Goal: Information Seeking & Learning: Find specific fact

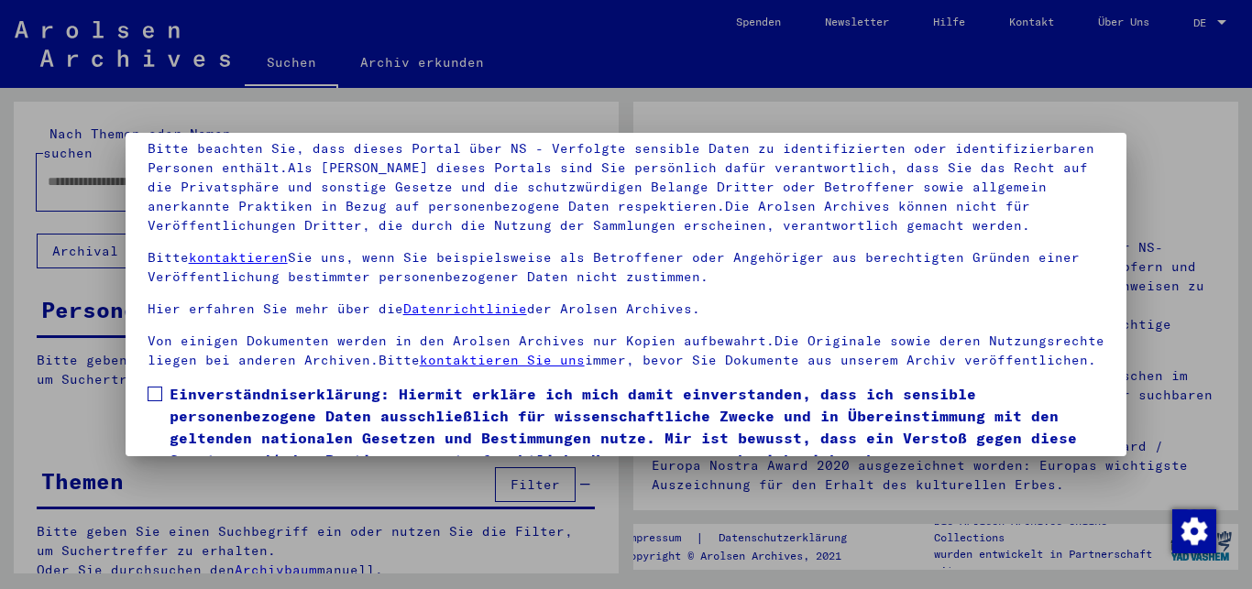
scroll to position [151, 0]
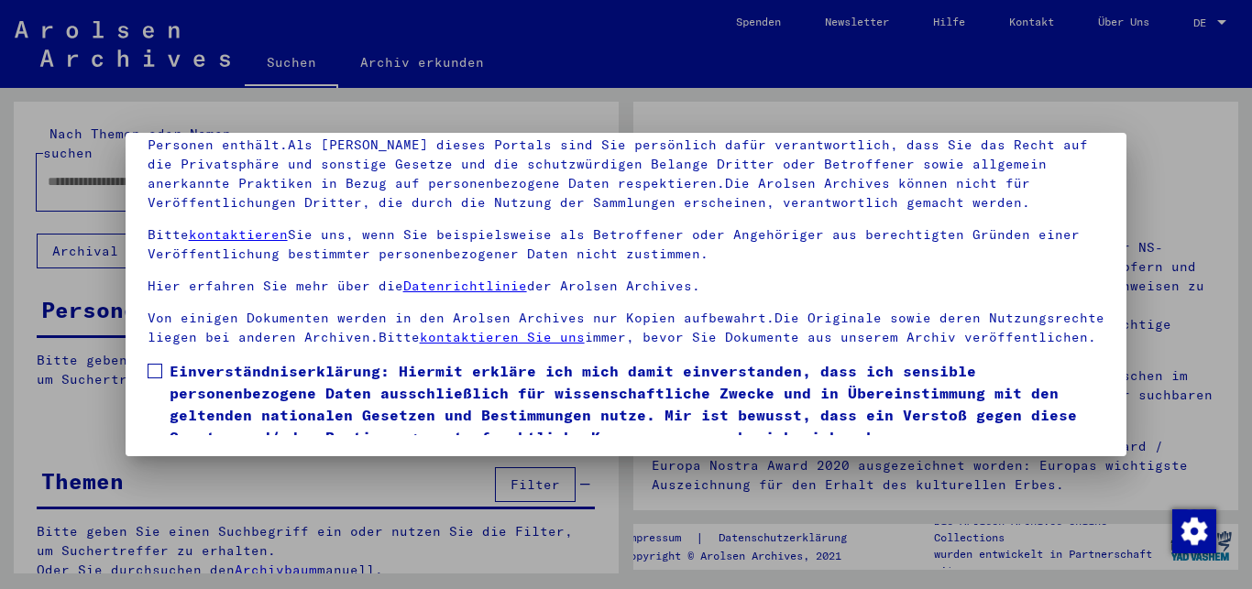
click at [153, 379] on span at bounding box center [155, 371] width 15 height 15
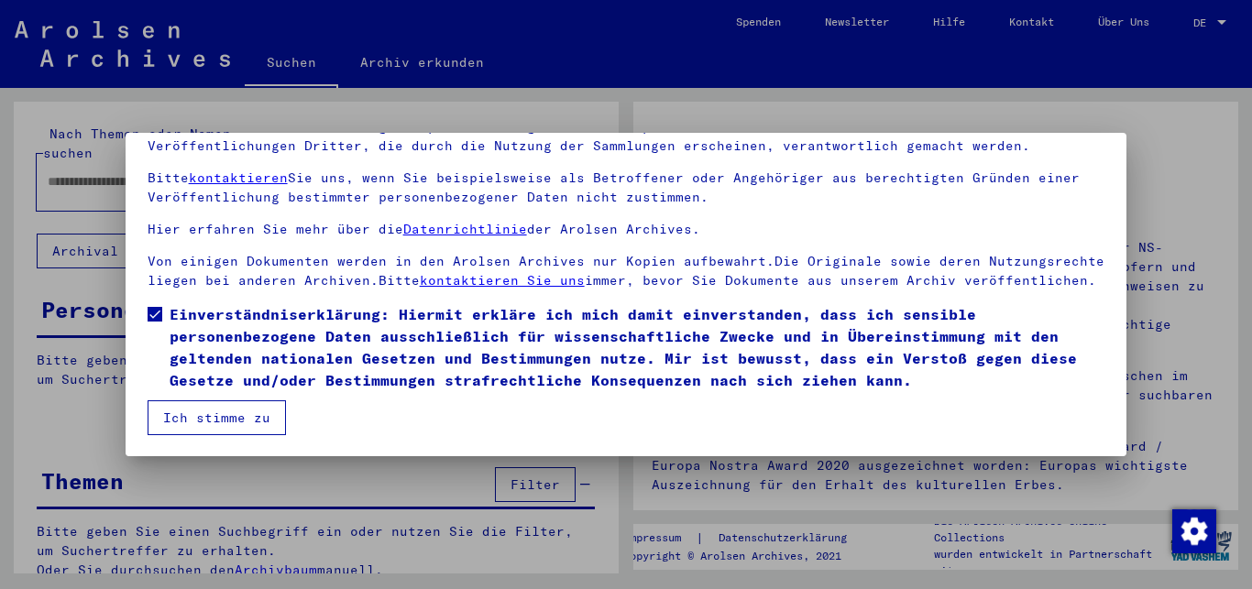
scroll to position [76, 0]
click at [189, 420] on button "Ich stimme zu" at bounding box center [217, 418] width 138 height 35
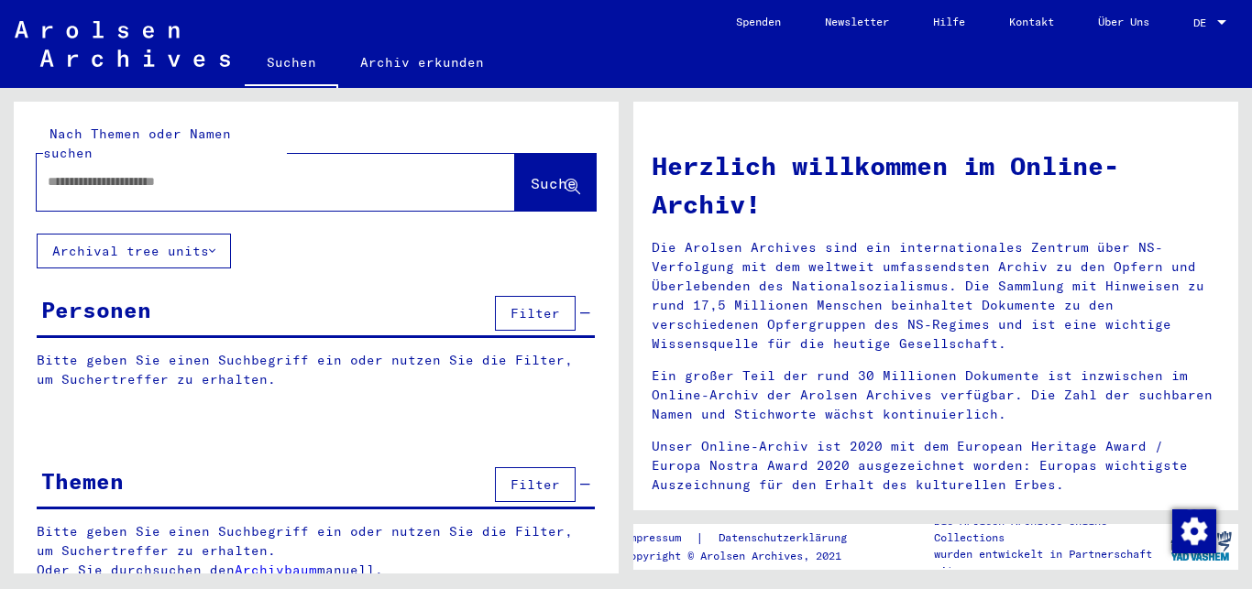
click at [56, 172] on input "text" at bounding box center [254, 181] width 412 height 19
type input "*********"
click at [531, 174] on span "Suche" at bounding box center [554, 183] width 46 height 18
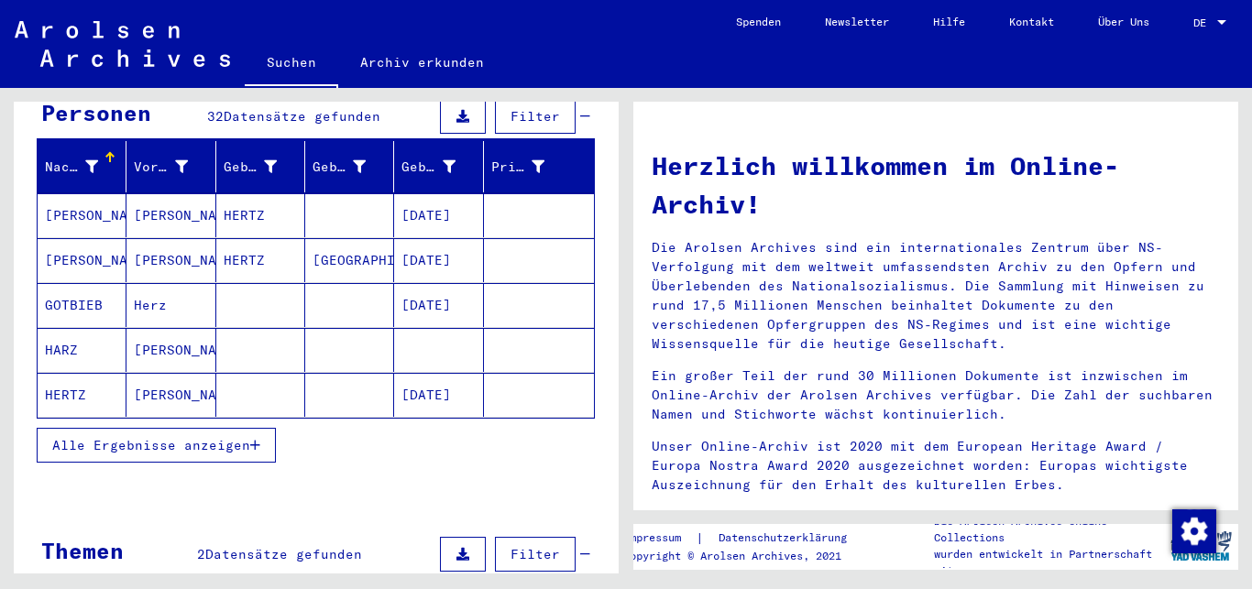
scroll to position [297, 0]
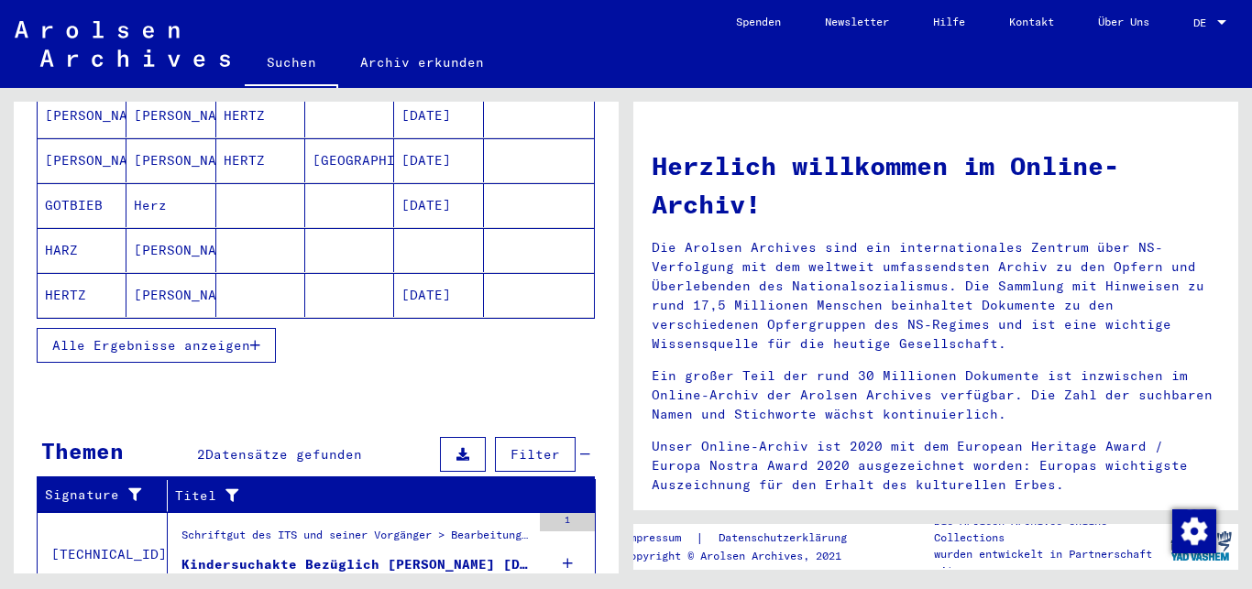
click at [202, 337] on span "Alle Ergebnisse anzeigen" at bounding box center [151, 345] width 198 height 16
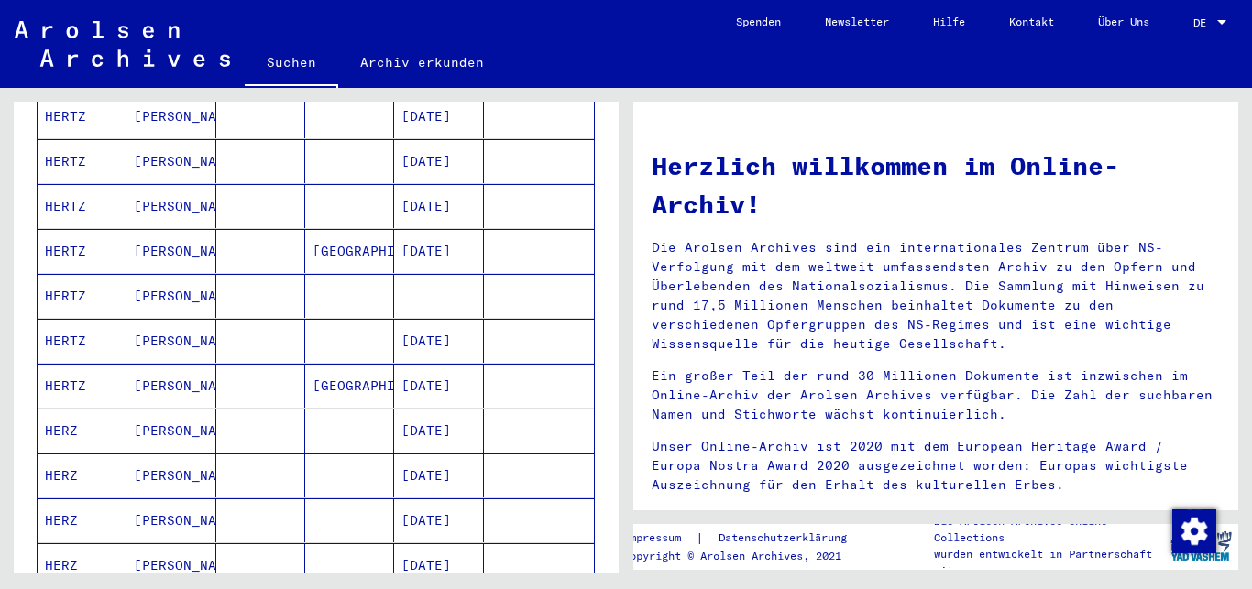
scroll to position [693, 0]
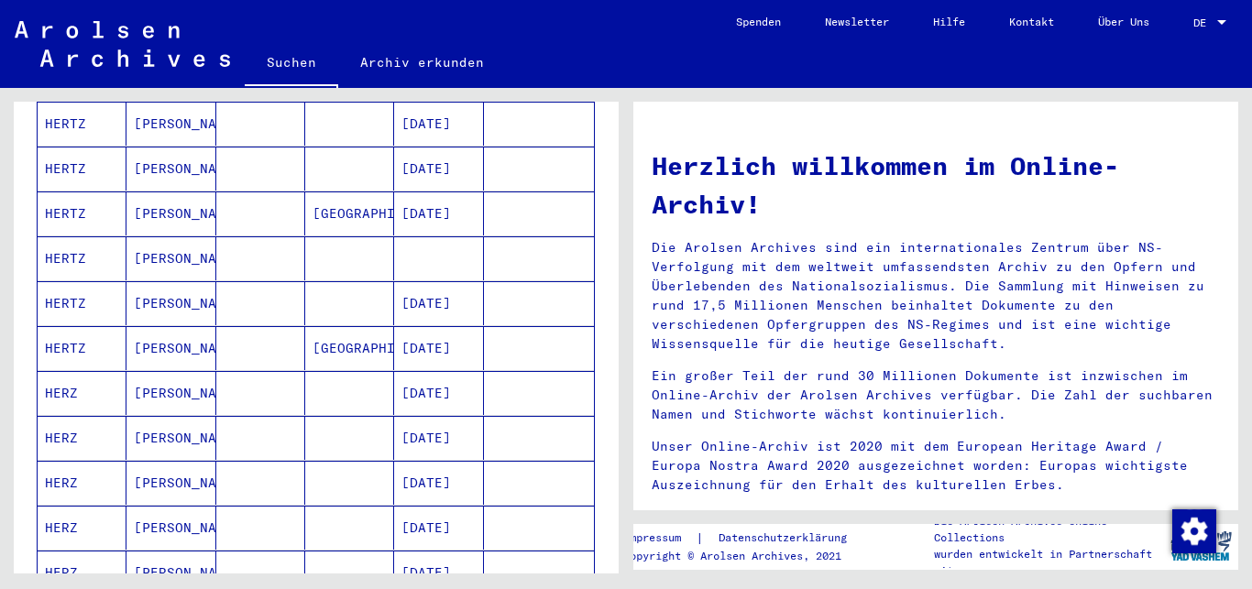
click at [80, 461] on mat-cell "HERZ" at bounding box center [82, 483] width 89 height 44
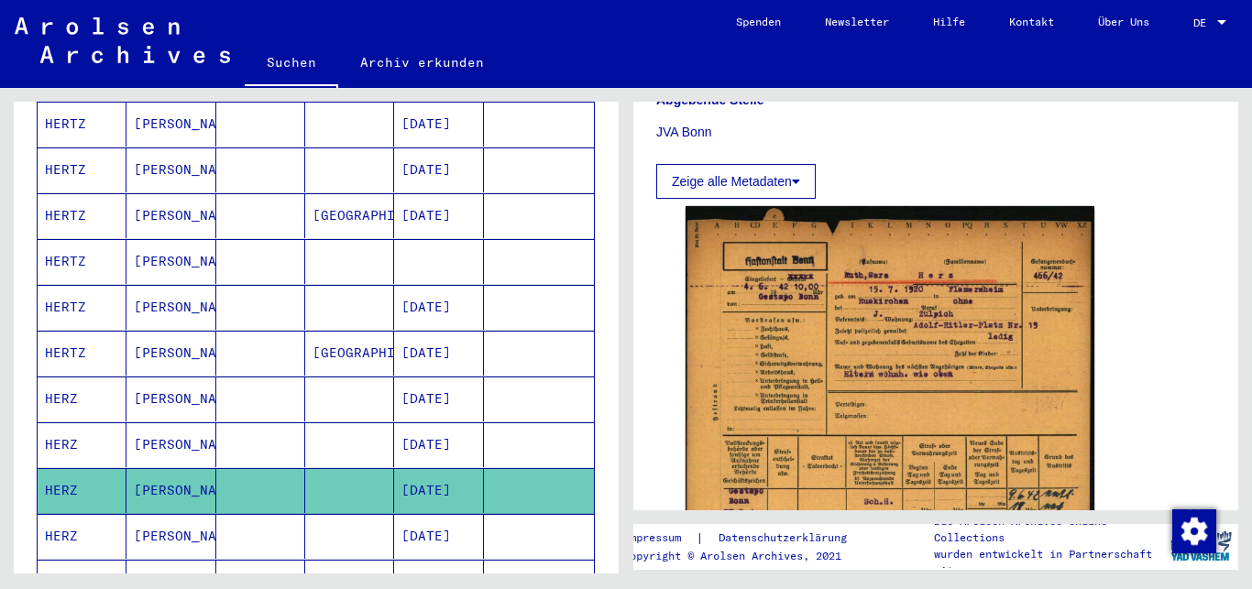
scroll to position [495, 0]
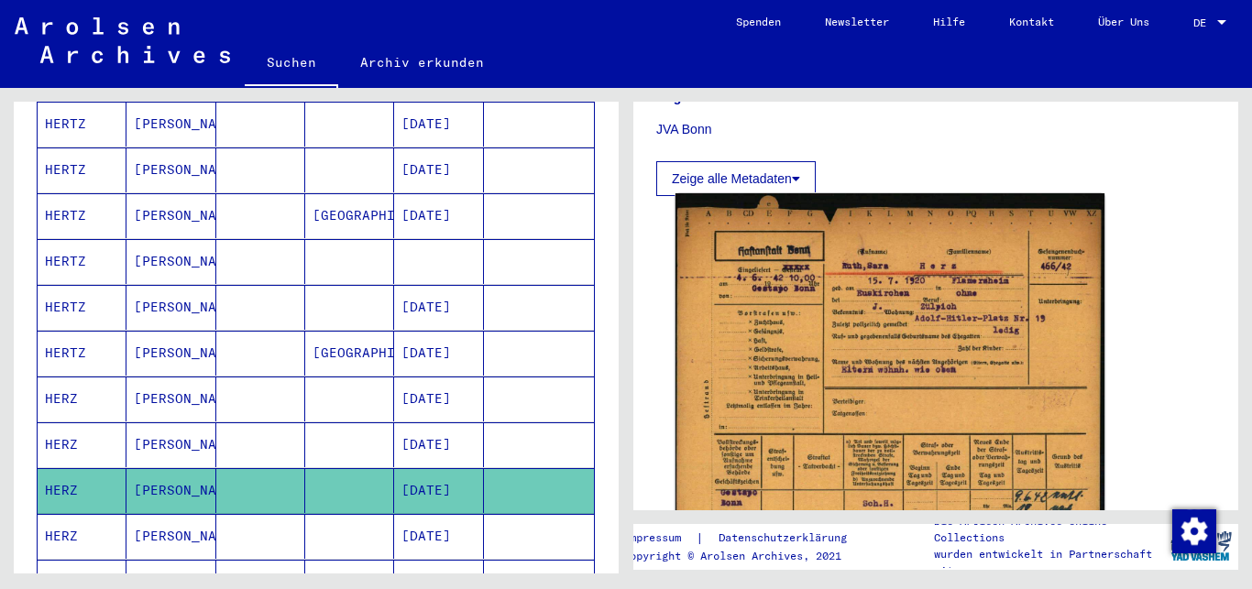
click at [899, 330] on img at bounding box center [890, 396] width 429 height 407
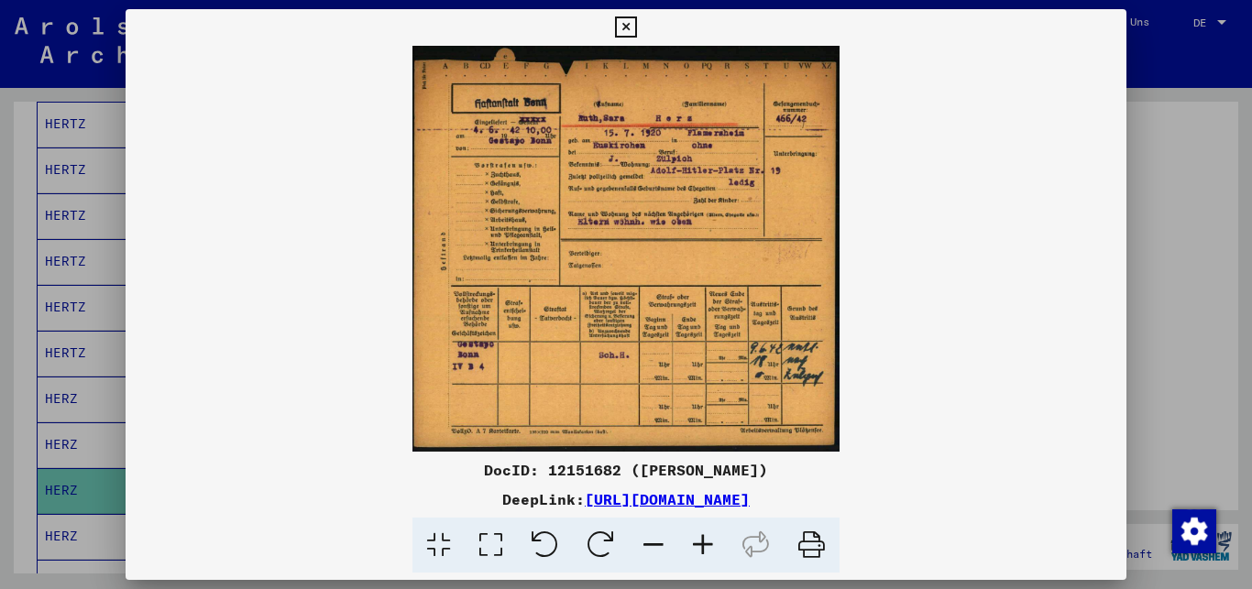
click at [698, 544] on icon at bounding box center [702, 546] width 49 height 56
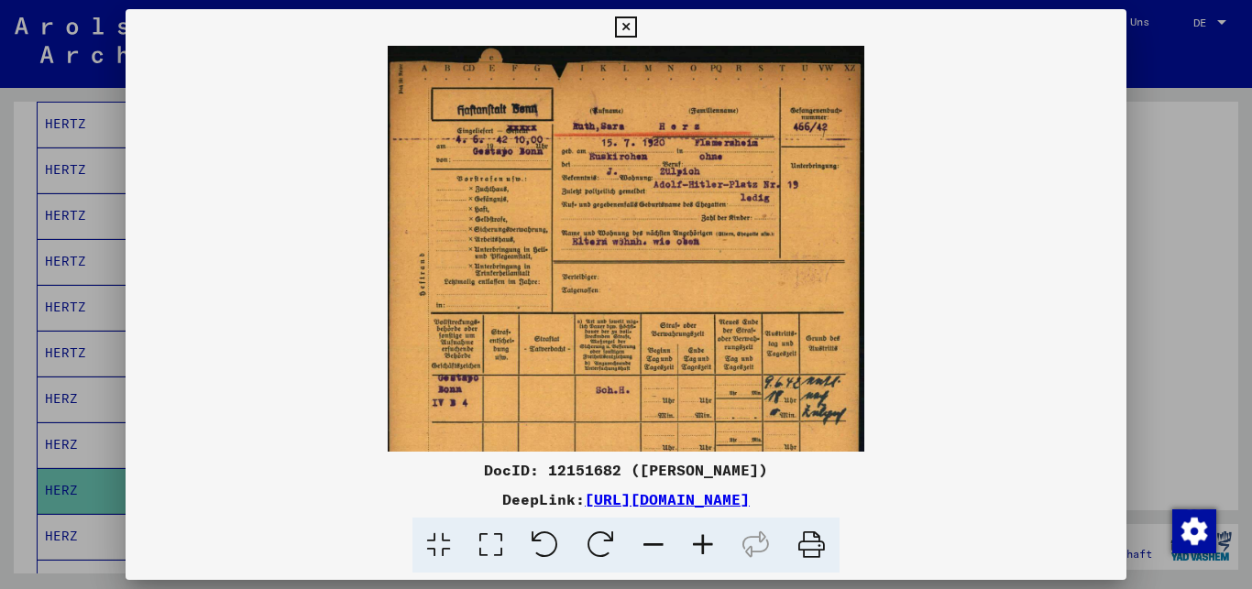
click at [698, 544] on icon at bounding box center [702, 546] width 49 height 56
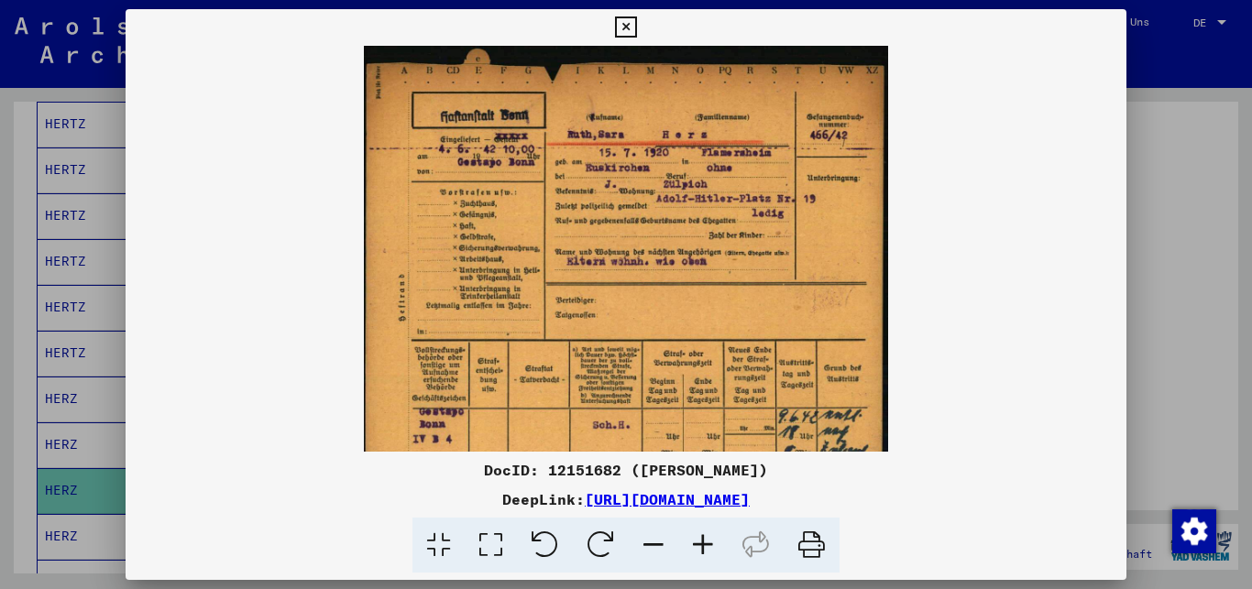
click at [698, 544] on icon at bounding box center [702, 546] width 49 height 56
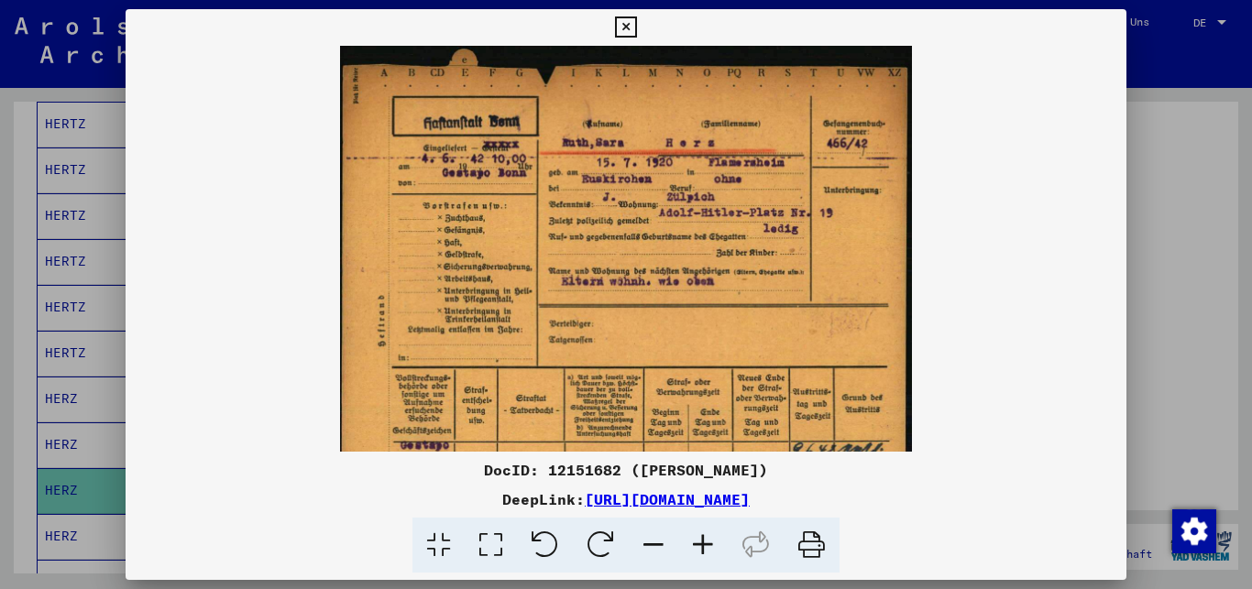
click at [698, 544] on icon at bounding box center [702, 546] width 49 height 56
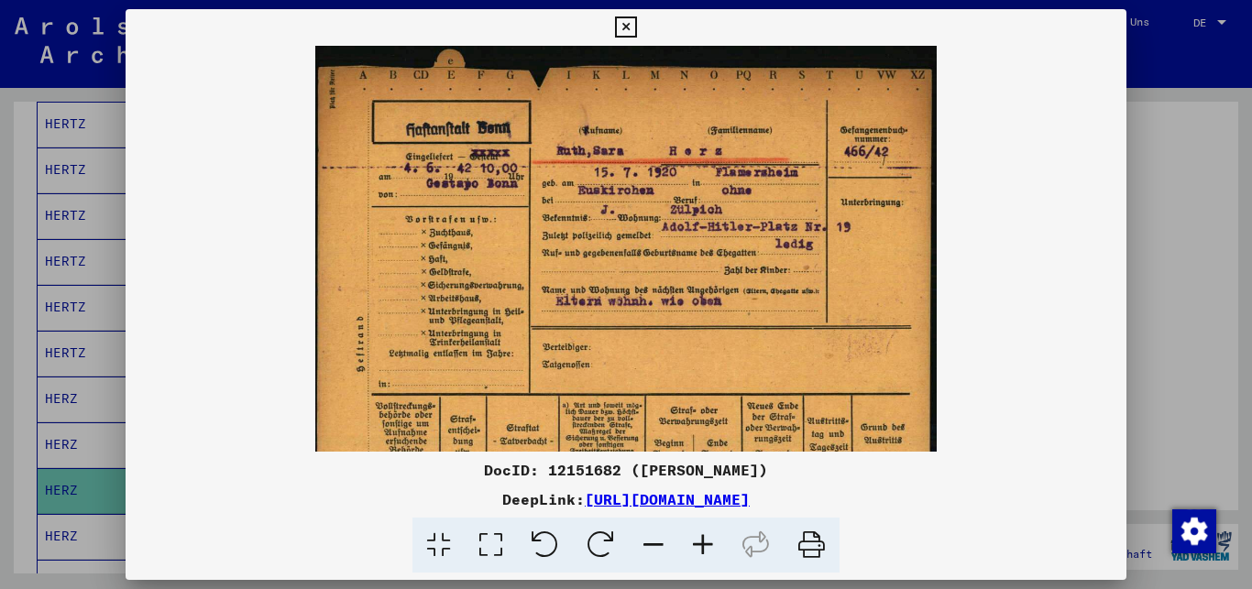
click at [698, 544] on icon at bounding box center [702, 546] width 49 height 56
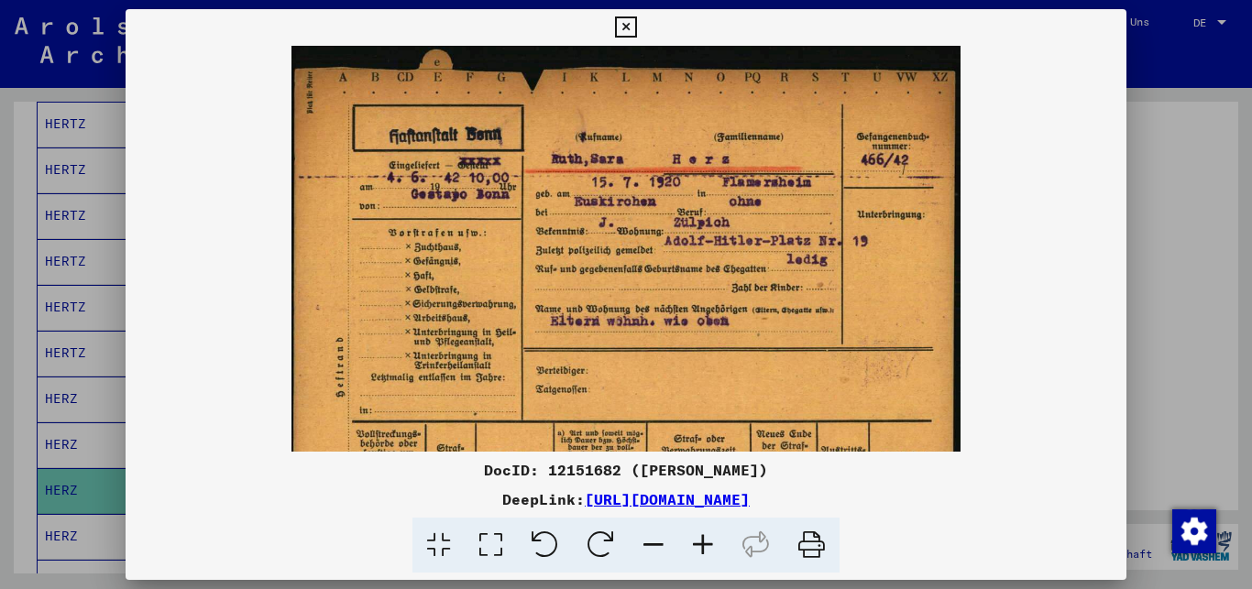
click at [698, 544] on icon at bounding box center [702, 546] width 49 height 56
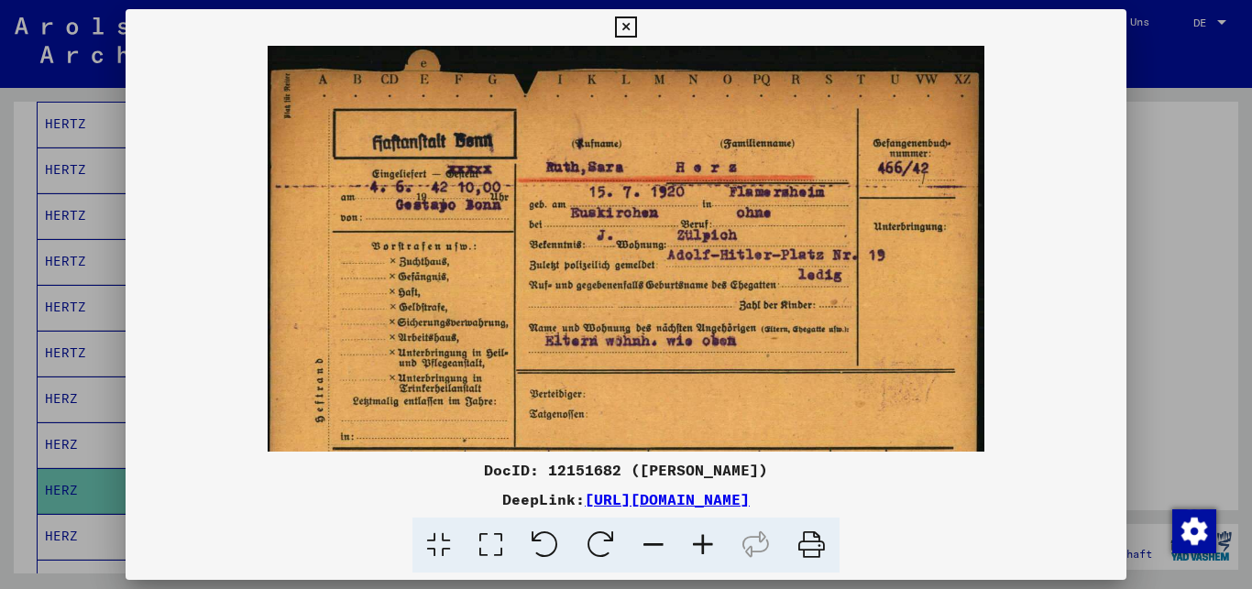
click at [698, 544] on icon at bounding box center [702, 546] width 49 height 56
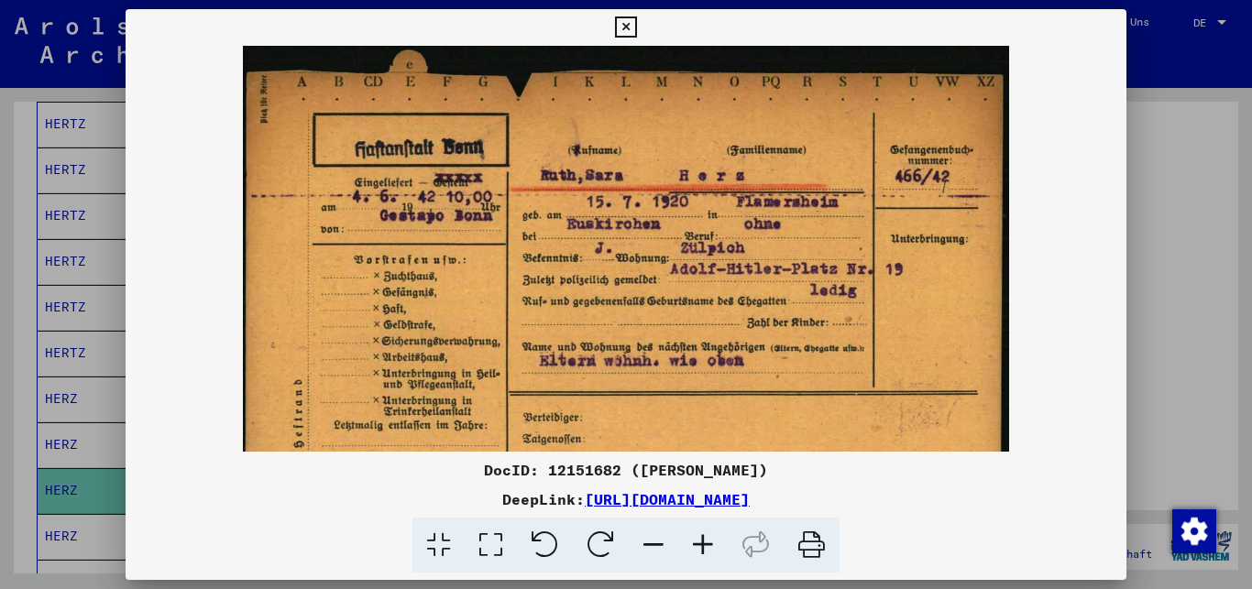
click at [1231, 253] on div at bounding box center [626, 294] width 1252 height 589
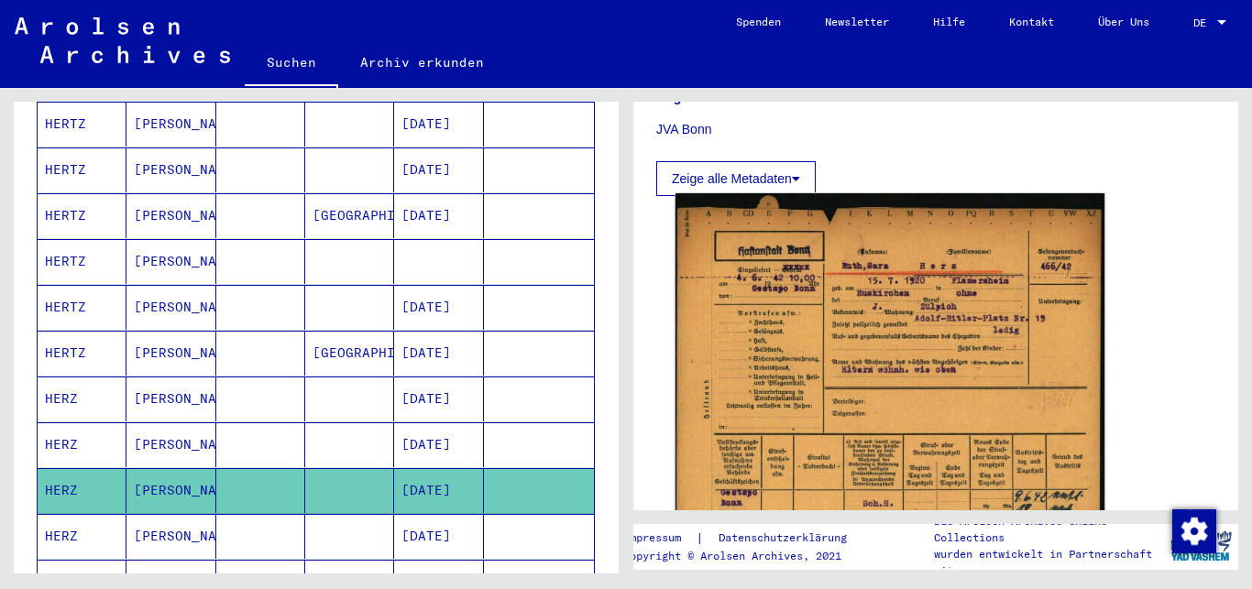
click at [874, 415] on img at bounding box center [890, 396] width 429 height 407
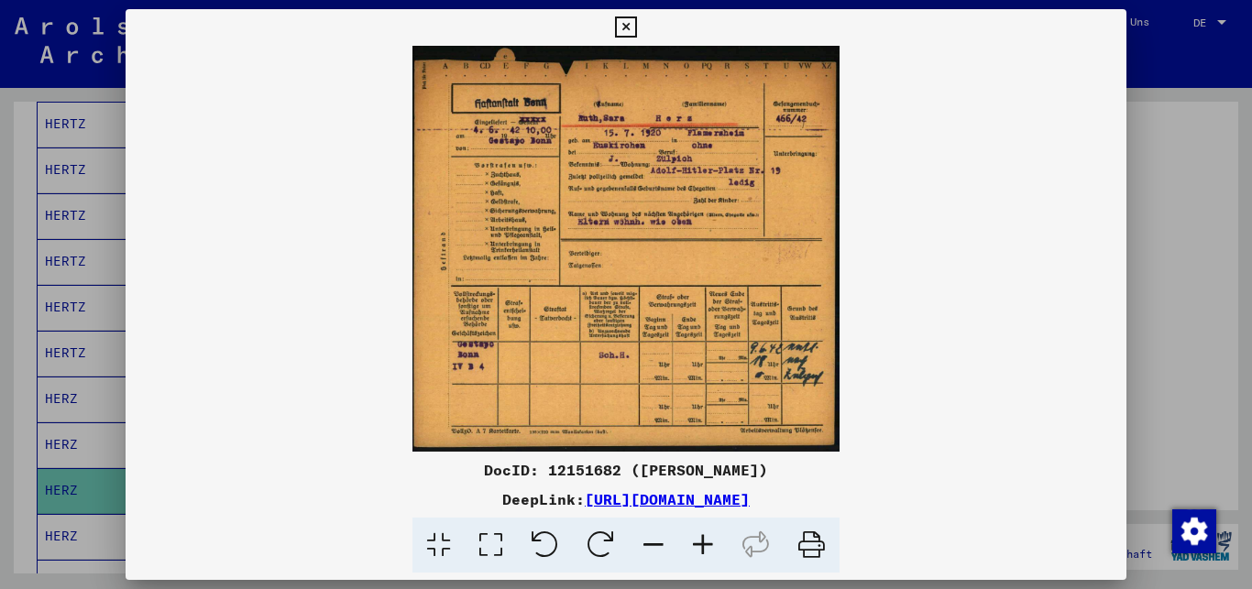
click at [696, 543] on icon at bounding box center [702, 546] width 49 height 56
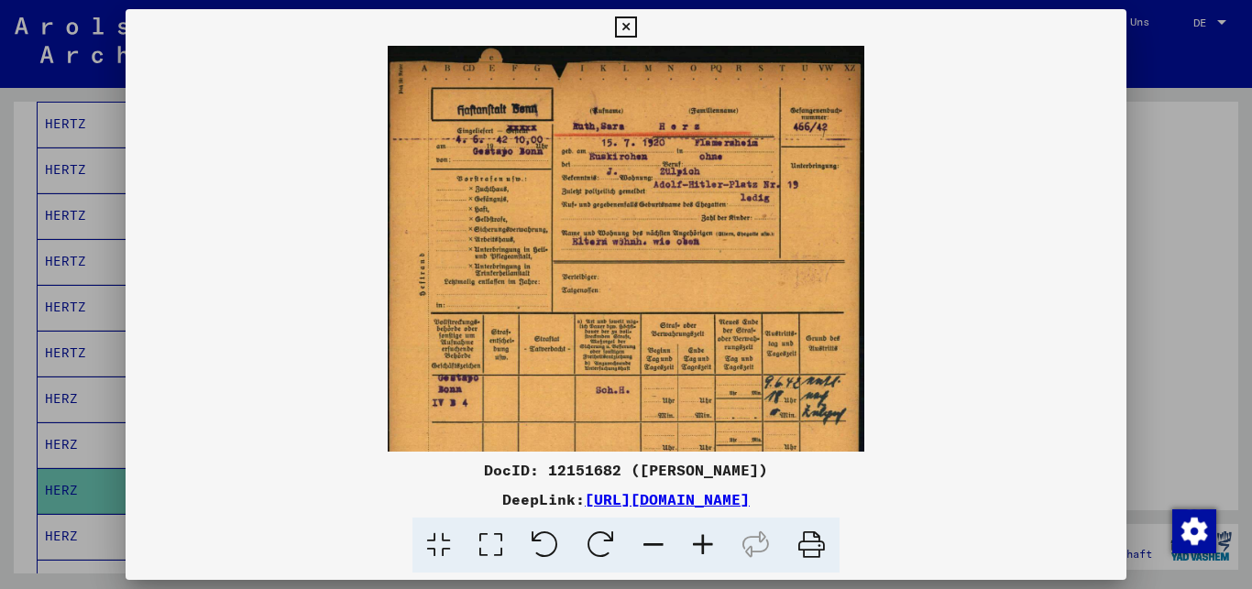
click at [696, 543] on icon at bounding box center [702, 546] width 49 height 56
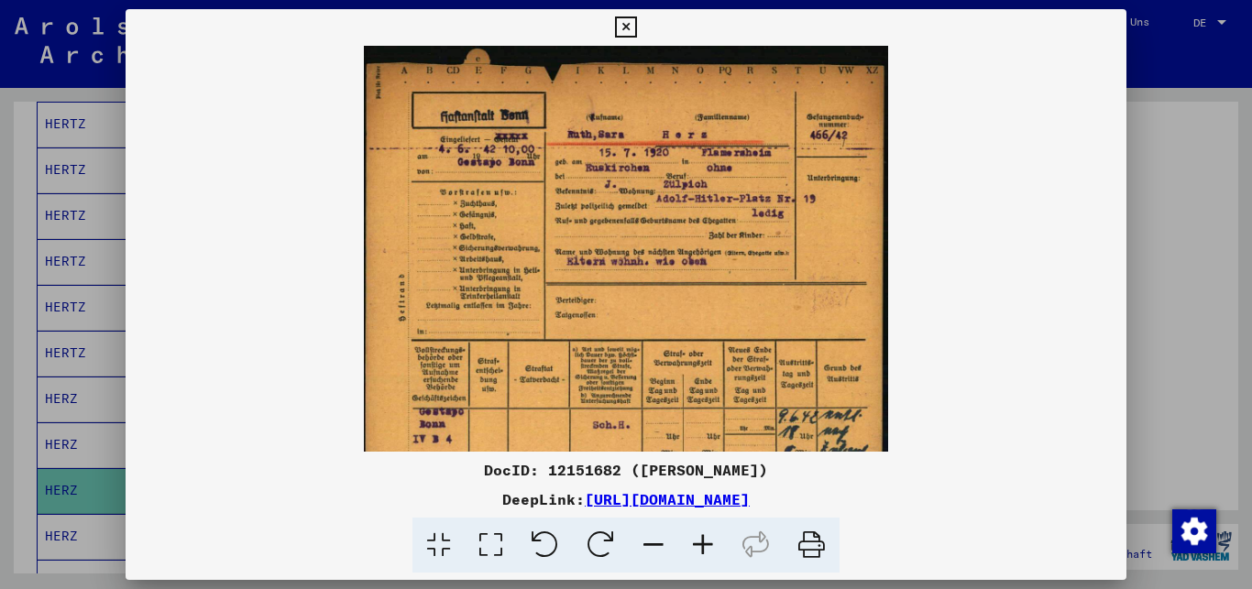
click at [696, 543] on icon at bounding box center [702, 546] width 49 height 56
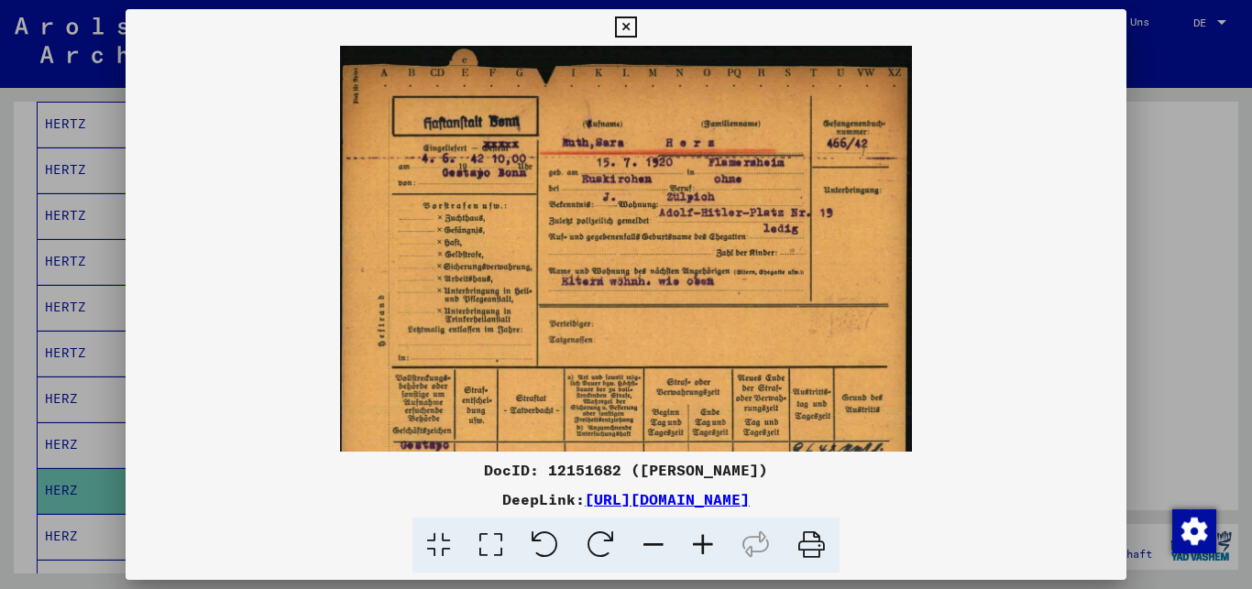
click at [696, 543] on icon at bounding box center [702, 546] width 49 height 56
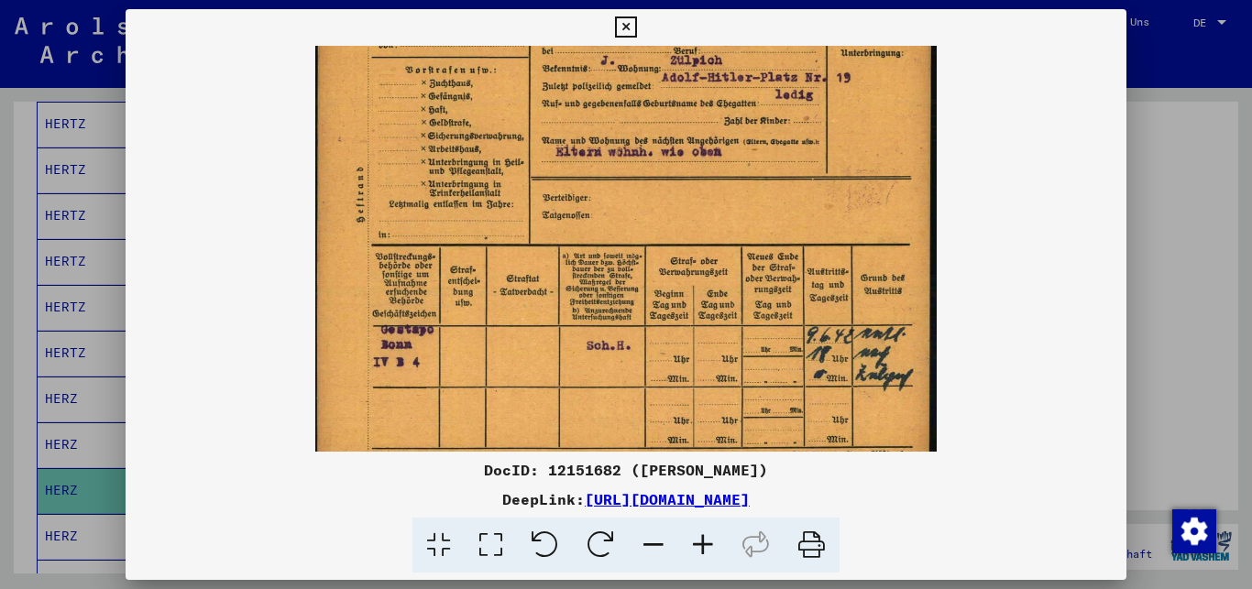
scroll to position [183, 0]
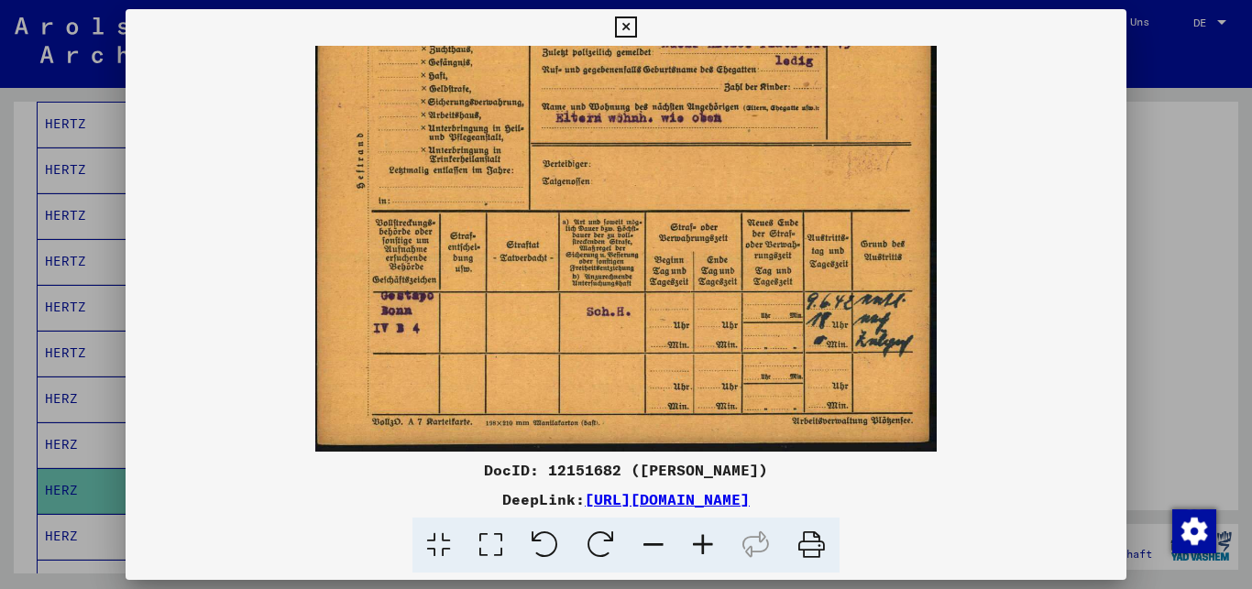
drag, startPoint x: 839, startPoint y: 382, endPoint x: 853, endPoint y: 152, distance: 230.5
click at [853, 152] on img at bounding box center [625, 157] width 621 height 589
click at [710, 550] on icon at bounding box center [702, 546] width 49 height 56
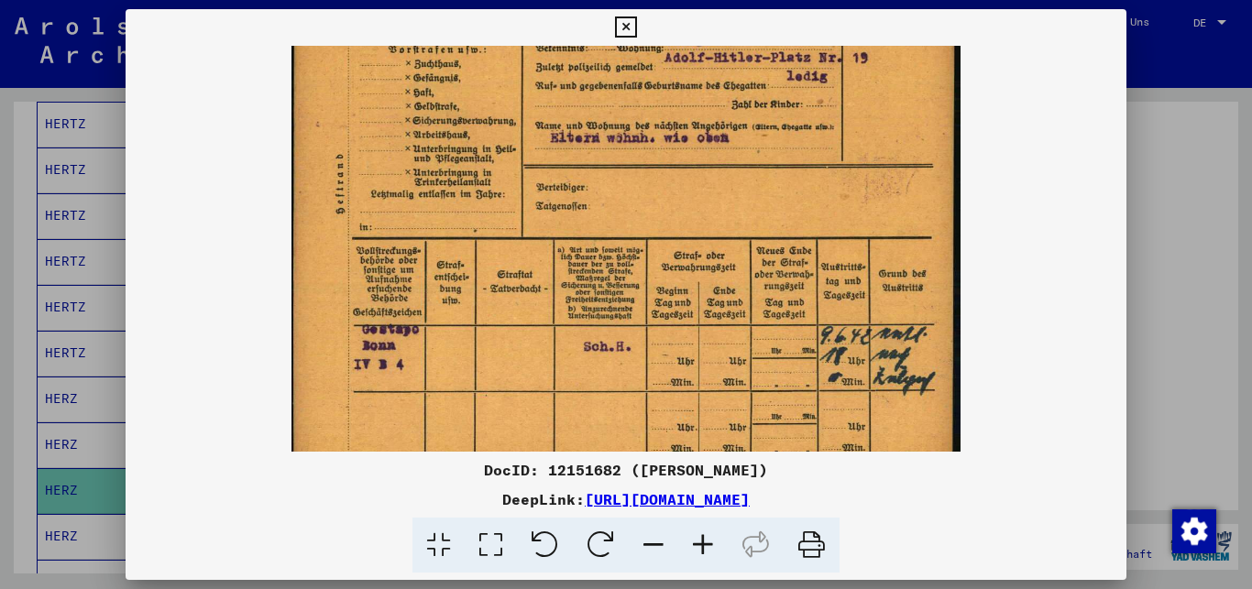
click at [710, 550] on icon at bounding box center [702, 546] width 49 height 56
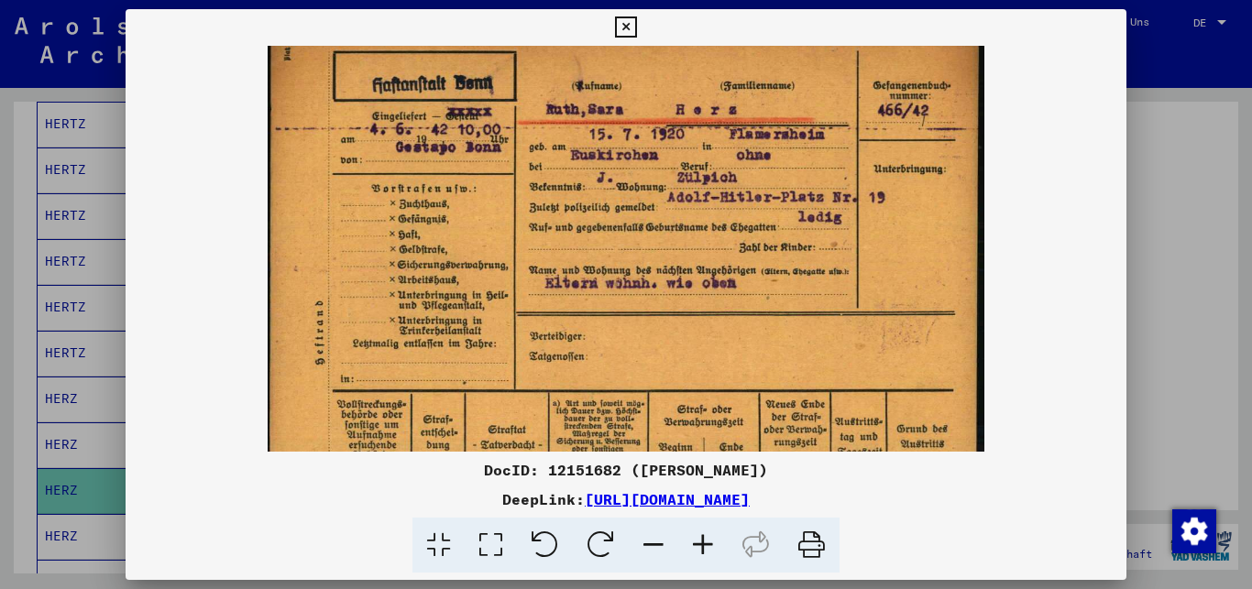
scroll to position [38, 0]
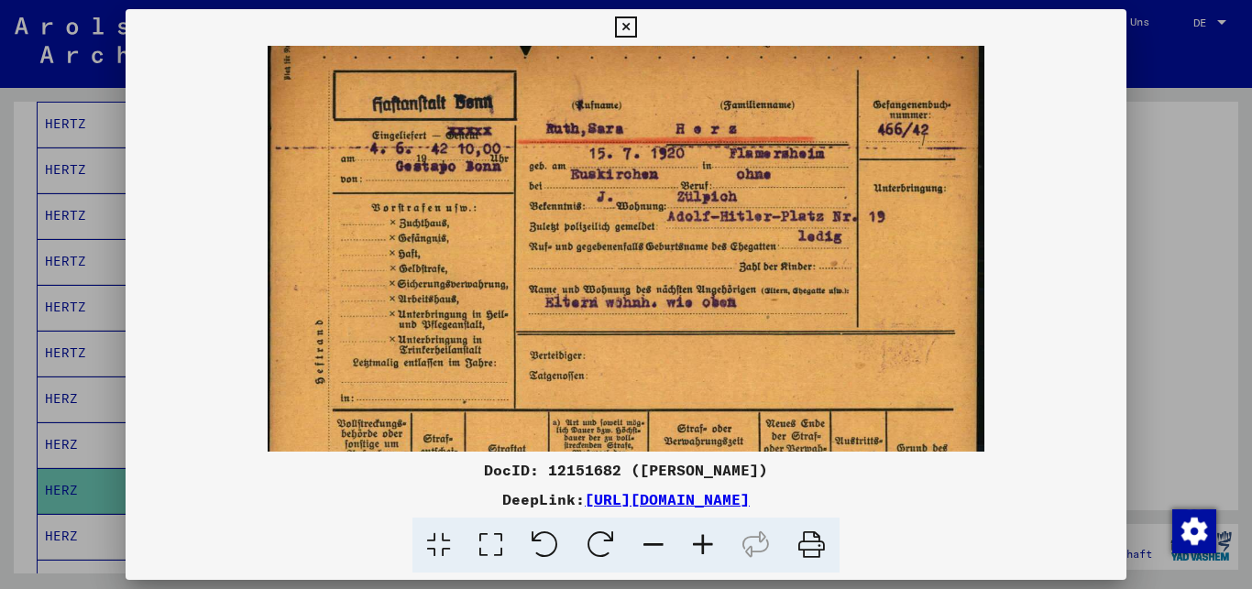
drag, startPoint x: 704, startPoint y: 397, endPoint x: 638, endPoint y: 462, distance: 92.7
click at [638, 462] on div "DocID: 12151682 ([PERSON_NAME]) DeepLink: [URL][DOMAIN_NAME]" at bounding box center [627, 291] width 1002 height 565
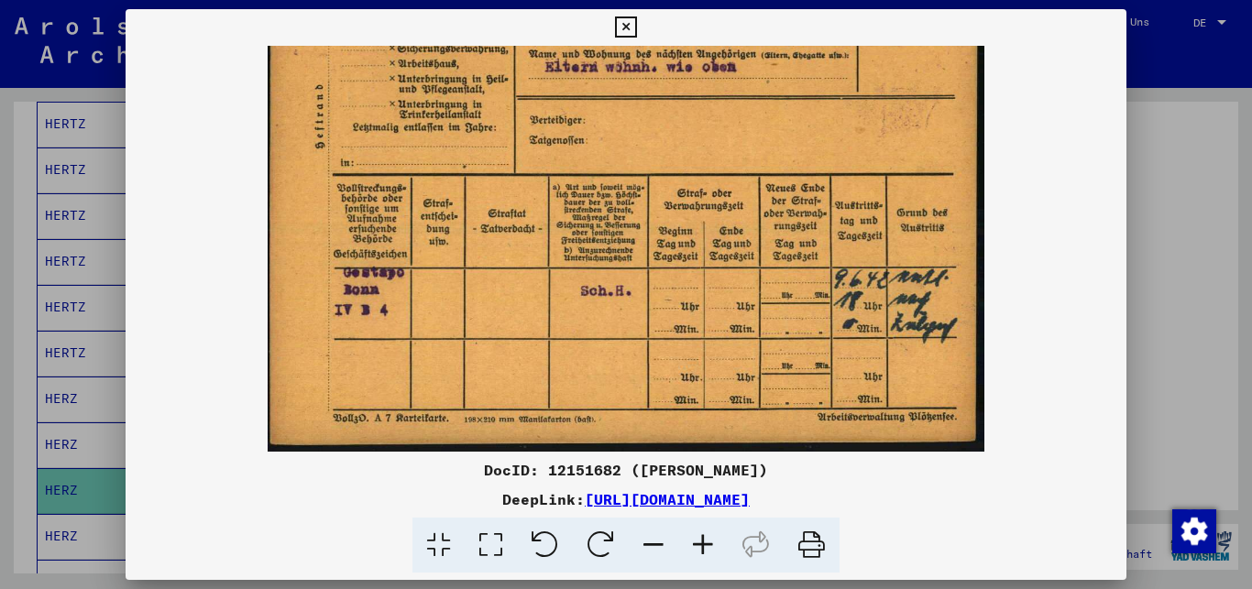
scroll to position [275, 0]
drag, startPoint x: 643, startPoint y: 269, endPoint x: 636, endPoint y: 103, distance: 166.0
click at [636, 103] on img at bounding box center [627, 111] width 718 height 681
drag, startPoint x: 482, startPoint y: 468, endPoint x: 631, endPoint y: 467, distance: 148.5
click at [631, 467] on div "DocID: 12151682 ([PERSON_NAME])" at bounding box center [627, 470] width 1002 height 22
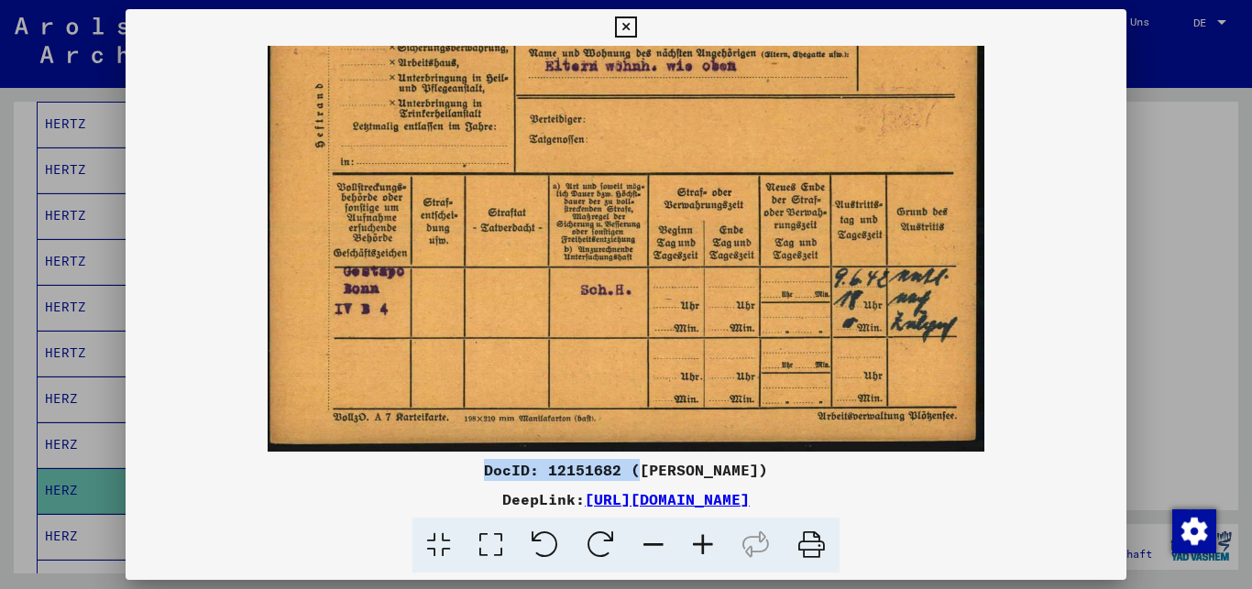
click at [610, 471] on div "DocID: 12151682 ([PERSON_NAME])" at bounding box center [627, 470] width 1002 height 22
drag, startPoint x: 617, startPoint y: 469, endPoint x: 480, endPoint y: 463, distance: 136.7
click at [480, 463] on div "DocID: 12151682 ([PERSON_NAME])" at bounding box center [627, 470] width 1002 height 22
copy div "DocID: 12151682"
click at [636, 26] on icon at bounding box center [625, 27] width 21 height 22
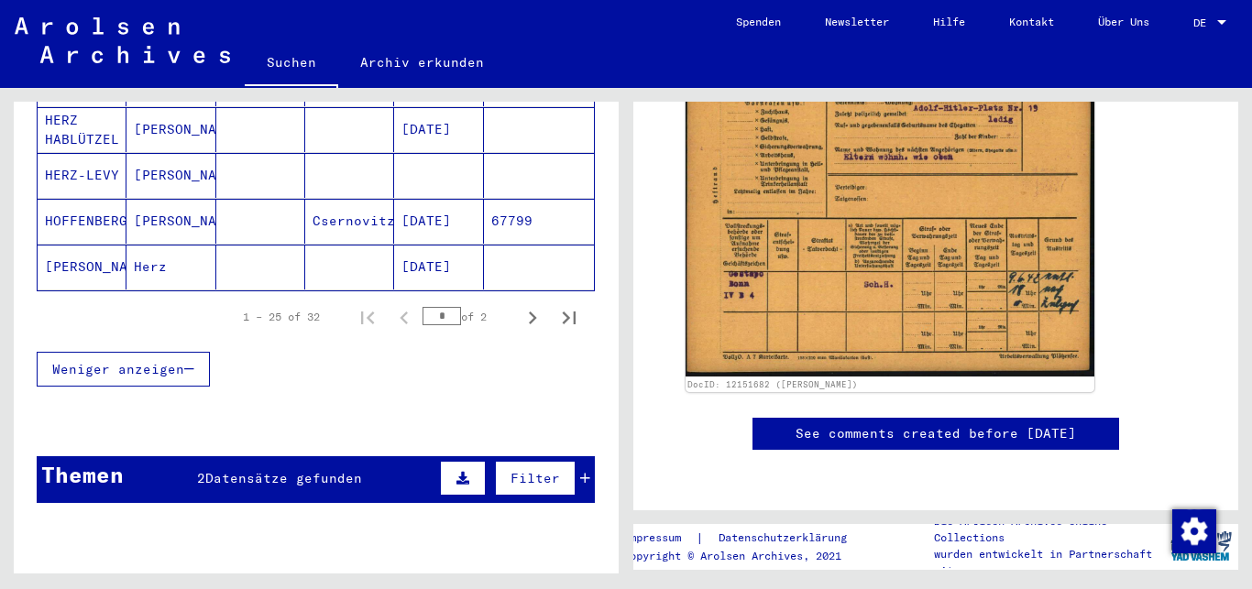
scroll to position [1249, 0]
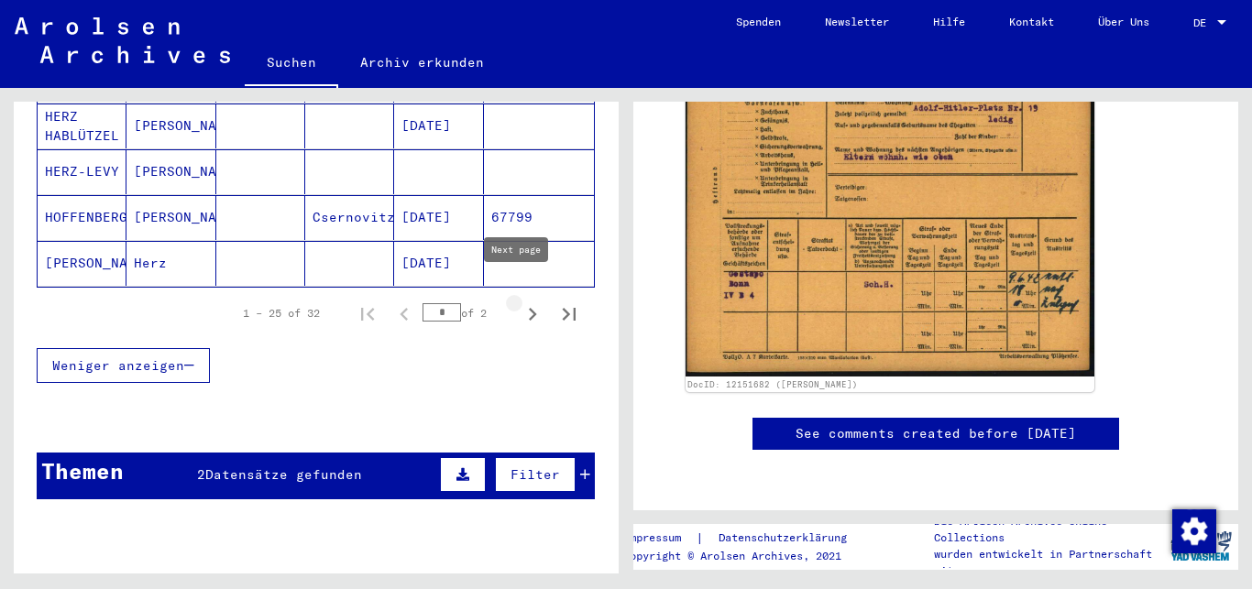
click at [529, 308] on icon "Next page" at bounding box center [533, 314] width 8 height 13
type input "*"
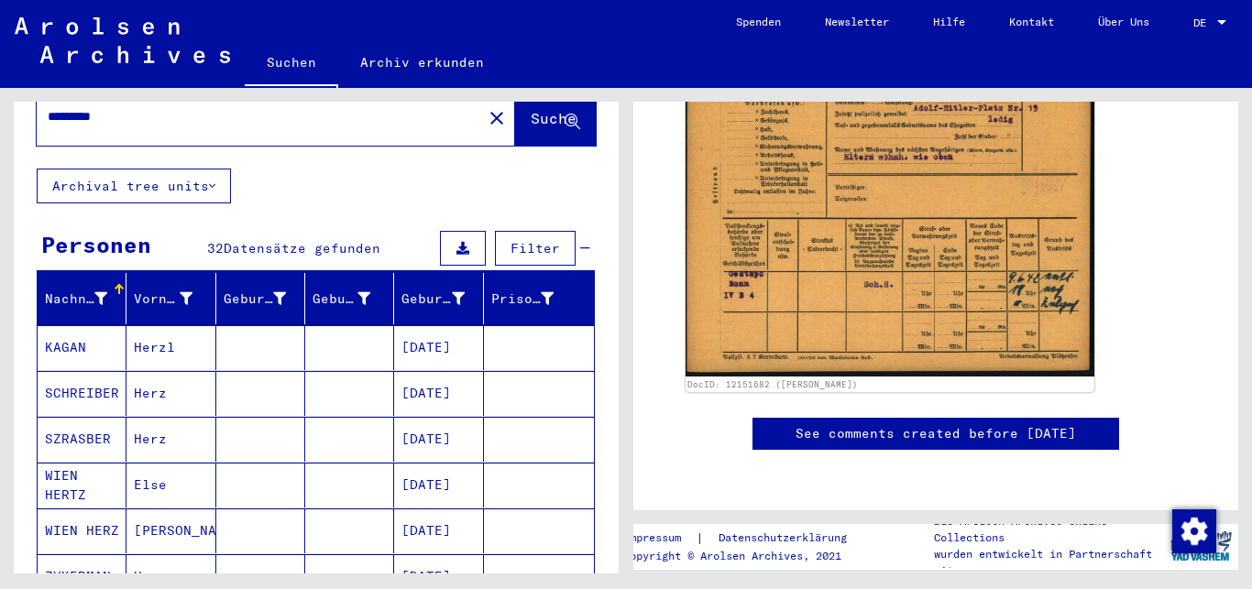
scroll to position [0, 0]
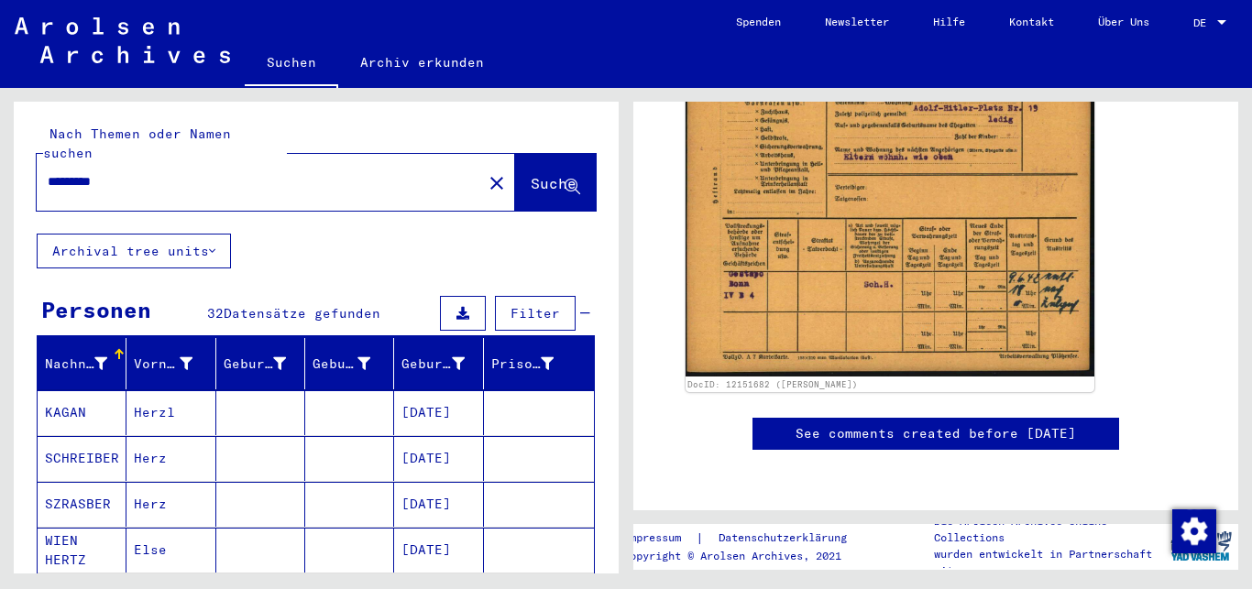
drag, startPoint x: 159, startPoint y: 167, endPoint x: 21, endPoint y: 160, distance: 137.6
click at [48, 172] on input "*********" at bounding box center [259, 181] width 423 height 19
type input "**********"
click at [531, 174] on span "Suche" at bounding box center [554, 183] width 46 height 18
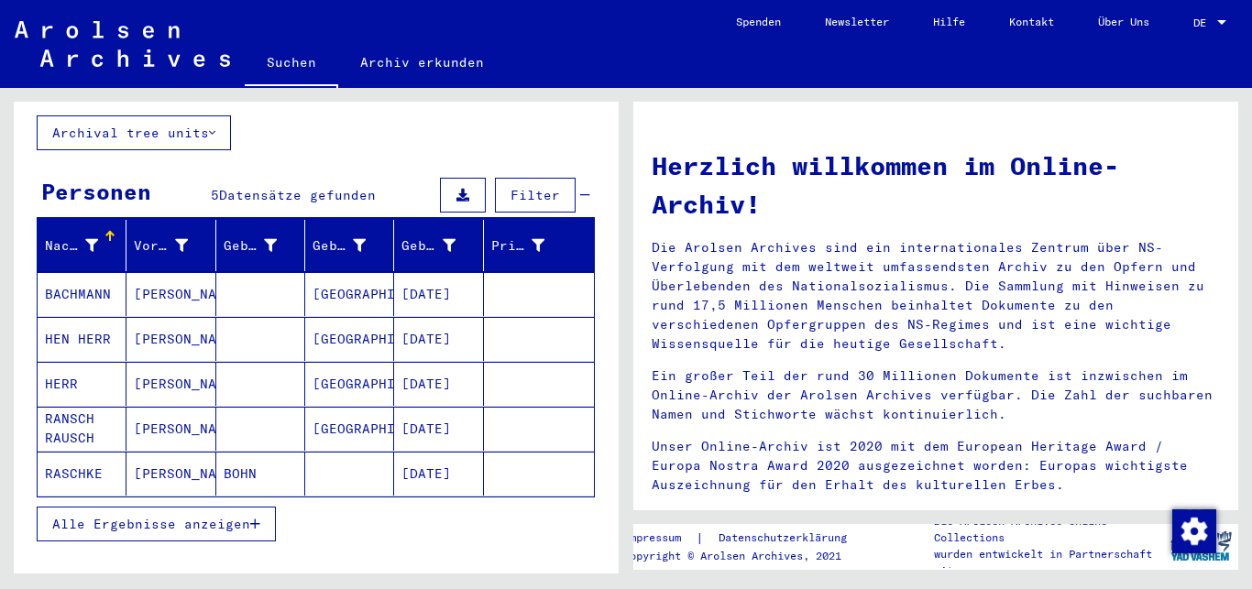
scroll to position [198, 0]
